Goal: Task Accomplishment & Management: Manage account settings

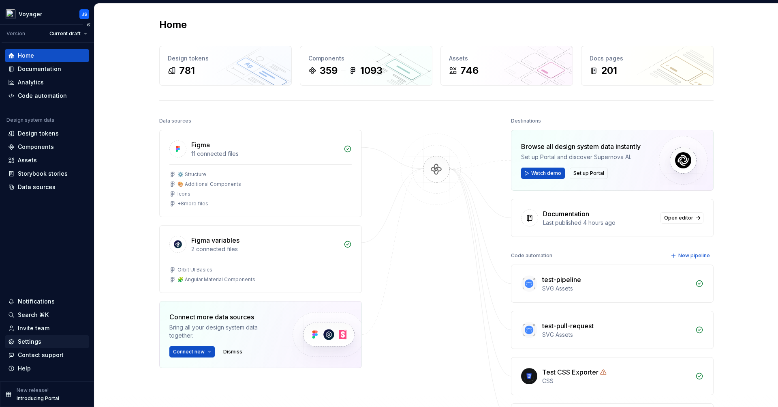
click at [14, 340] on icon at bounding box center [11, 341] width 6 height 6
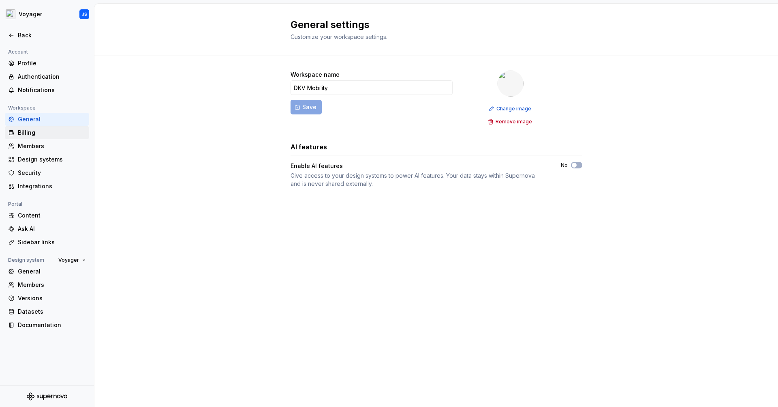
click at [39, 129] on div "Billing" at bounding box center [52, 133] width 68 height 8
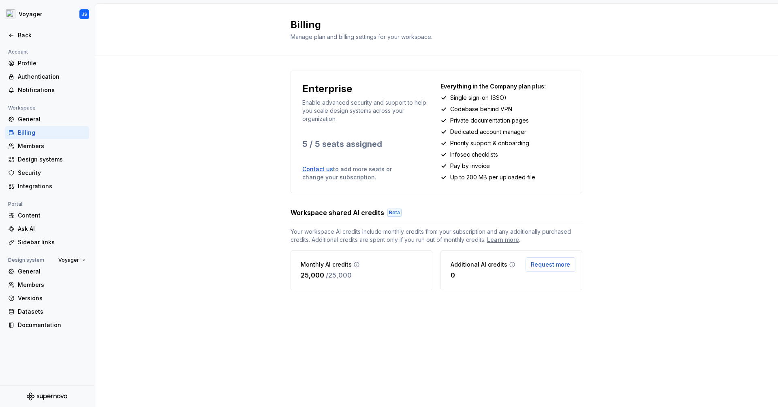
click at [257, 169] on div "Enterprise Enable advanced security and support to help you scale design system…" at bounding box center [436, 188] width 684 height 265
click at [39, 144] on div "Members" at bounding box center [52, 146] width 68 height 8
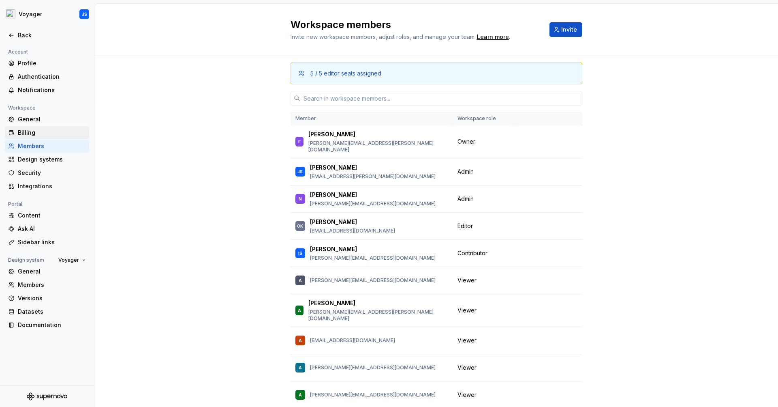
click at [30, 130] on div "Billing" at bounding box center [52, 133] width 68 height 8
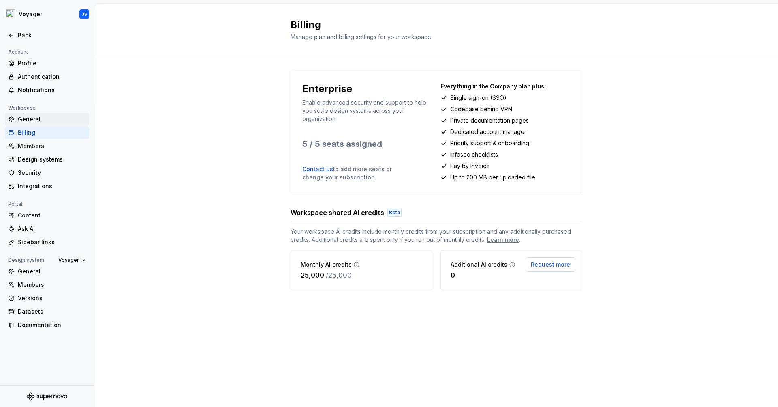
click at [38, 119] on div "General" at bounding box center [52, 119] width 68 height 8
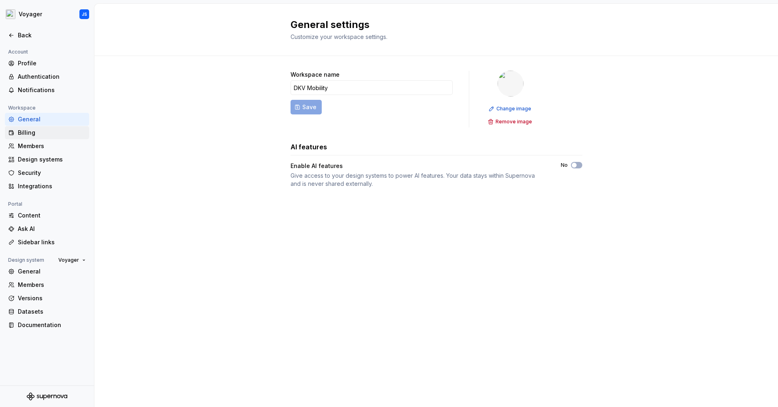
click at [33, 134] on div "Billing" at bounding box center [52, 133] width 68 height 8
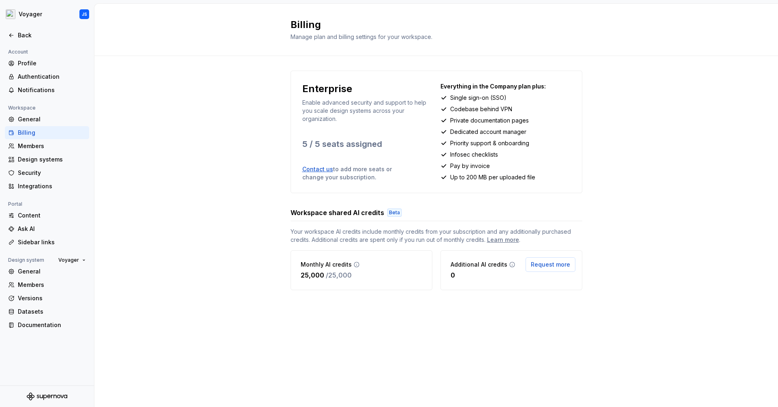
click at [148, 99] on div "Enterprise Enable advanced security and support to help you scale design system…" at bounding box center [436, 188] width 684 height 265
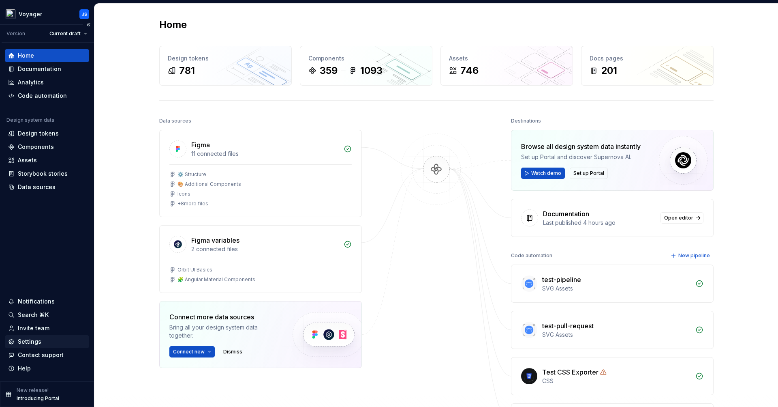
click at [23, 339] on div "Settings" at bounding box center [30, 341] width 24 height 8
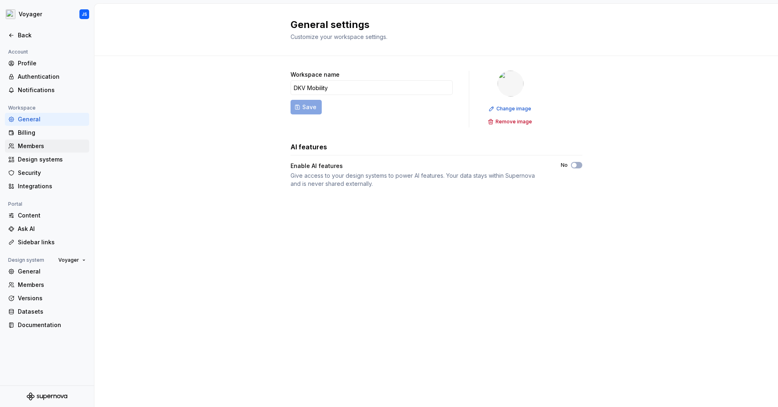
click at [31, 148] on div "Members" at bounding box center [52, 146] width 68 height 8
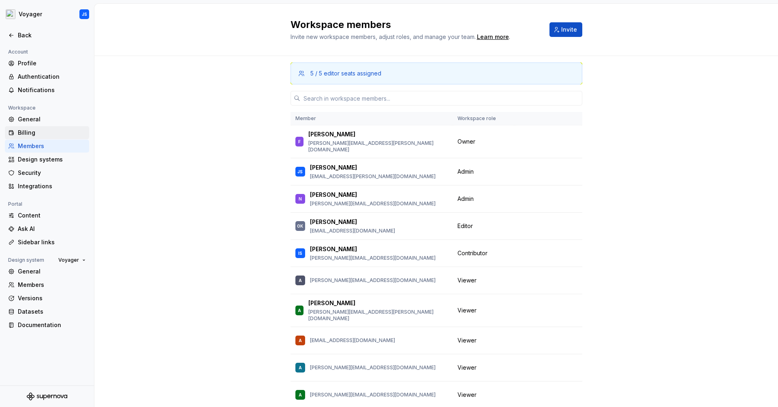
click at [28, 135] on div "Billing" at bounding box center [52, 133] width 68 height 8
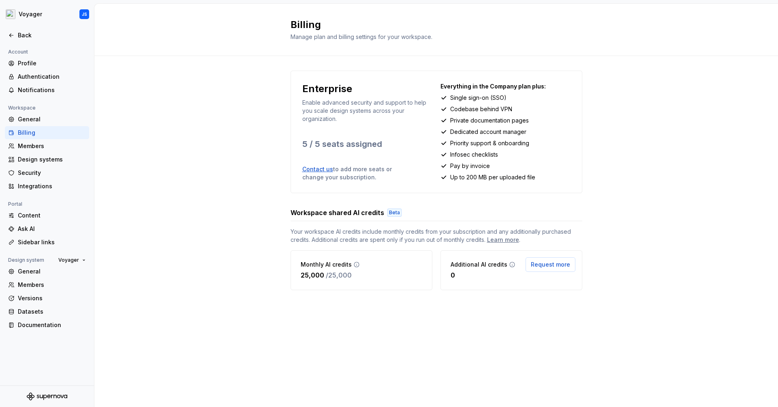
click at [191, 208] on div "Enterprise Enable advanced security and support to help you scale design system…" at bounding box center [436, 188] width 684 height 265
click at [35, 161] on div "Design systems" at bounding box center [52, 159] width 68 height 8
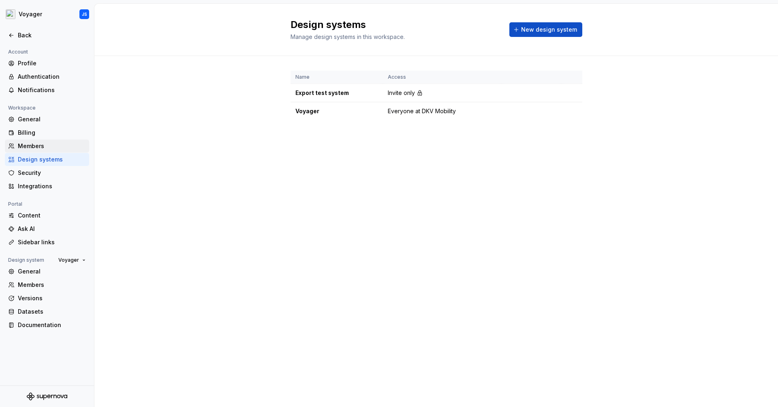
click at [36, 144] on div "Members" at bounding box center [52, 146] width 68 height 8
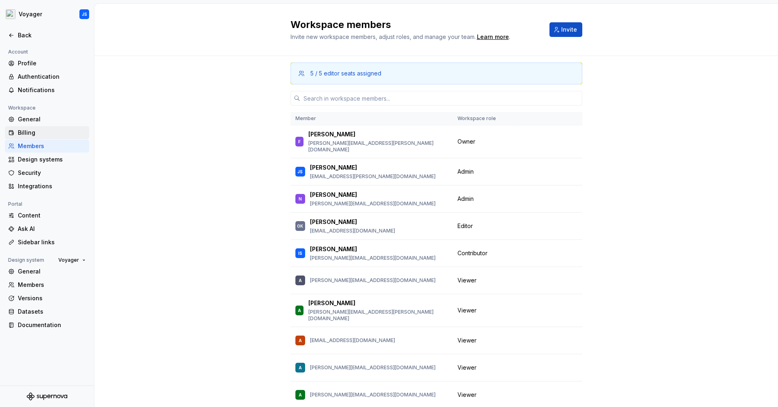
click at [30, 135] on div "Billing" at bounding box center [52, 133] width 68 height 8
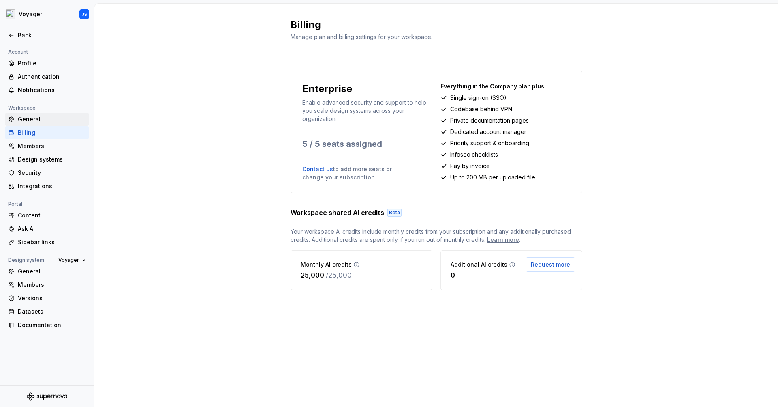
click at [37, 117] on div "General" at bounding box center [52, 119] width 68 height 8
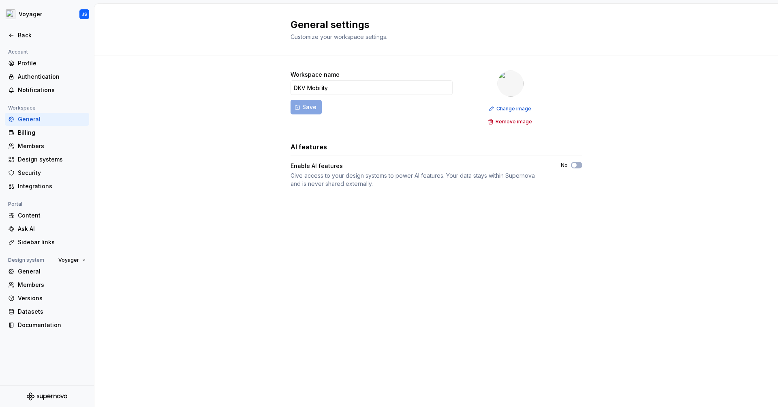
click at [217, 75] on div "Workspace name DKV Mobility Save Change image Remove image AI features Enable A…" at bounding box center [436, 137] width 684 height 163
